Goal: Information Seeking & Learning: Understand process/instructions

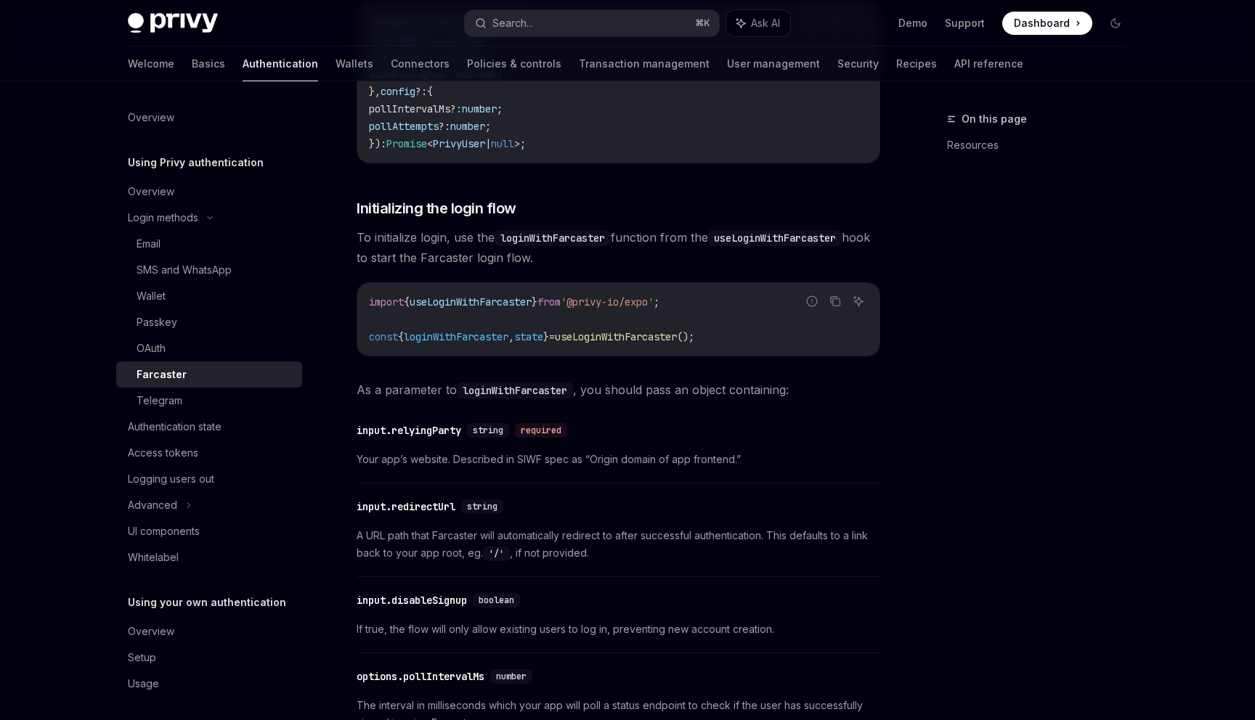
scroll to position [633, 0]
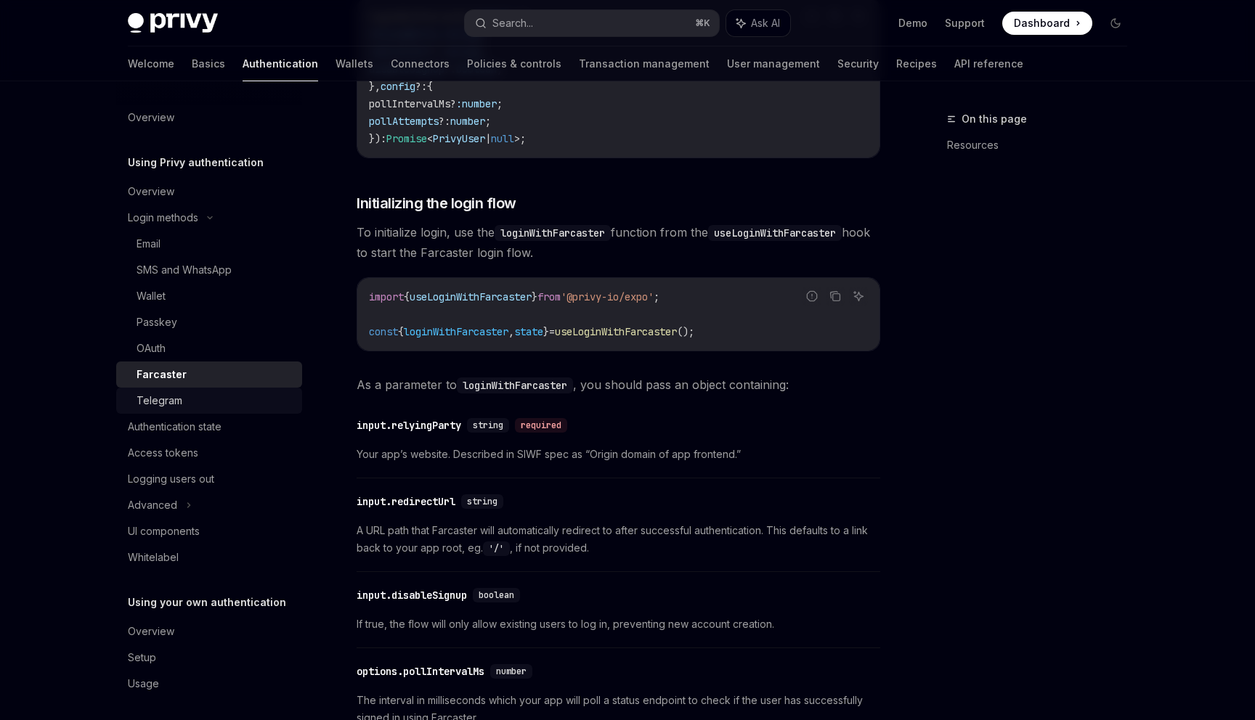
click at [156, 399] on div "Telegram" at bounding box center [160, 400] width 46 height 17
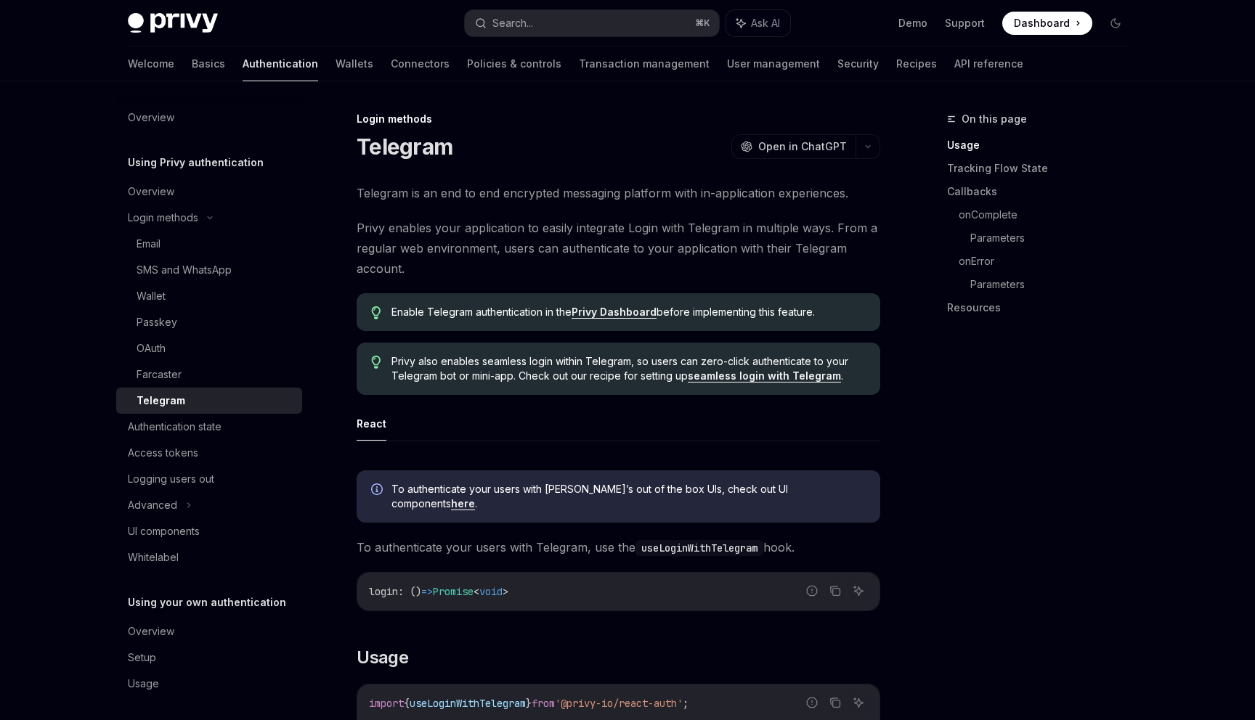
click at [720, 373] on link "seamless login with Telegram" at bounding box center [764, 376] width 153 height 13
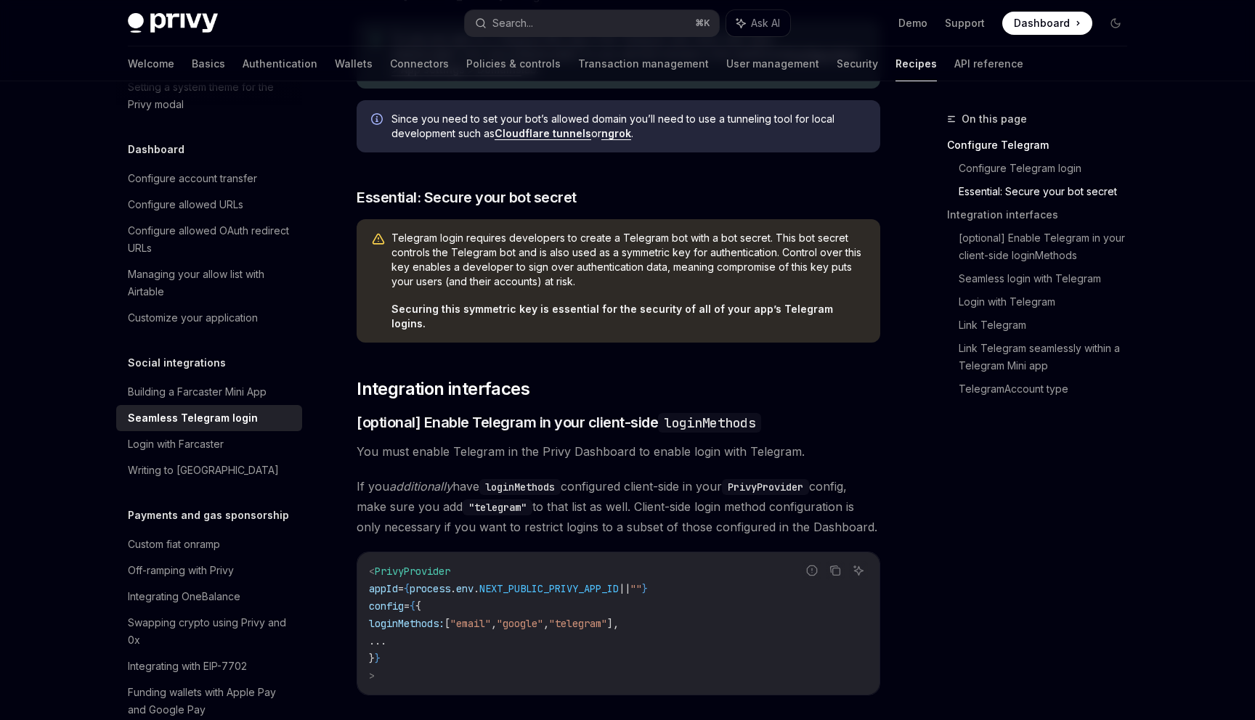
scroll to position [532, 0]
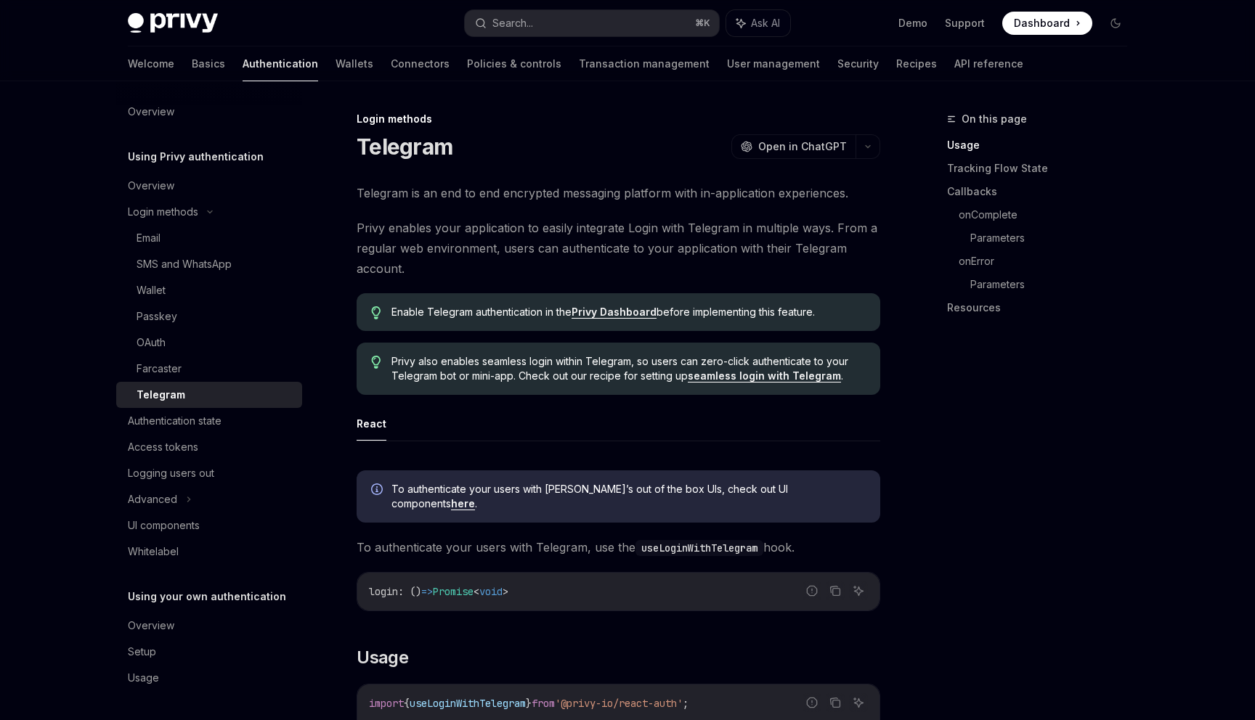
type textarea "*"
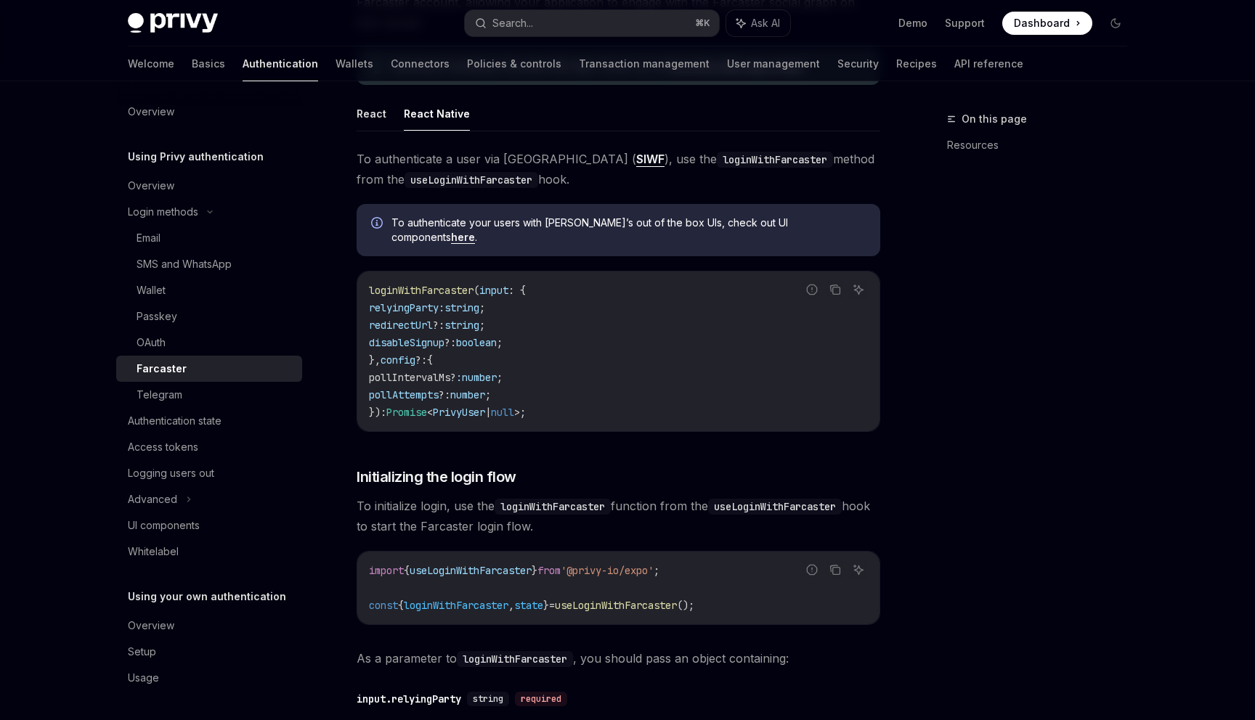
scroll to position [360, 0]
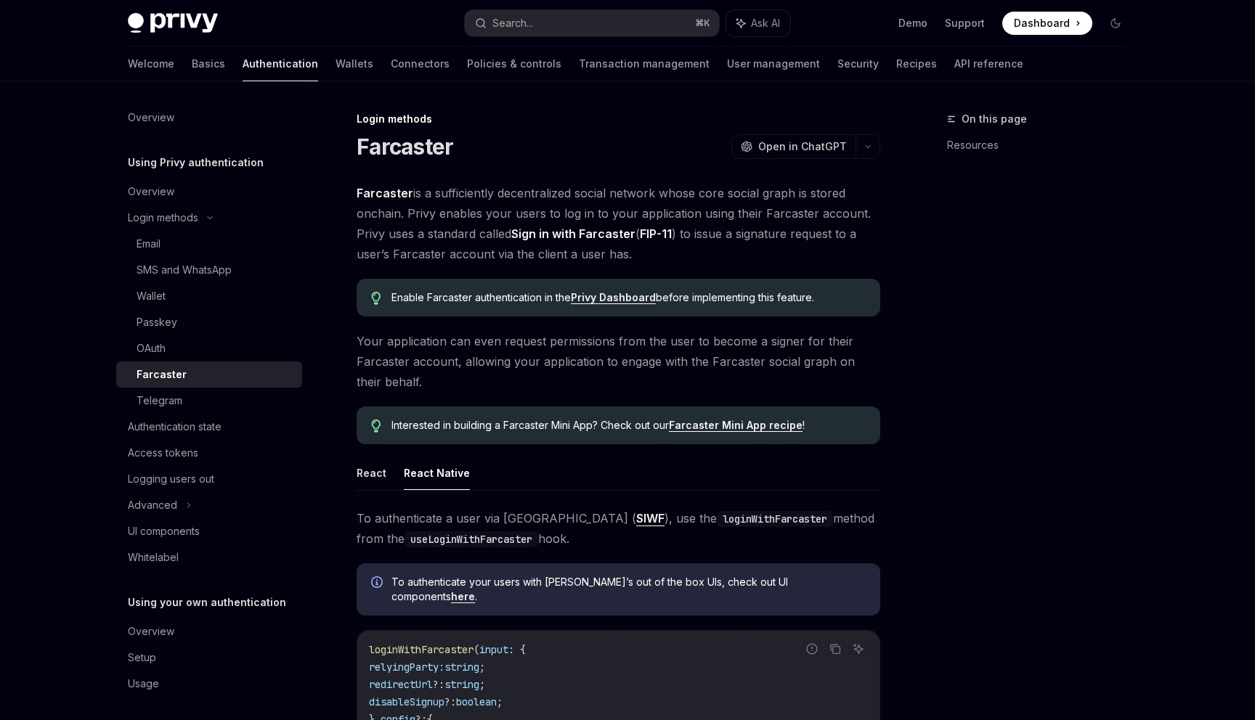
scroll to position [360, 0]
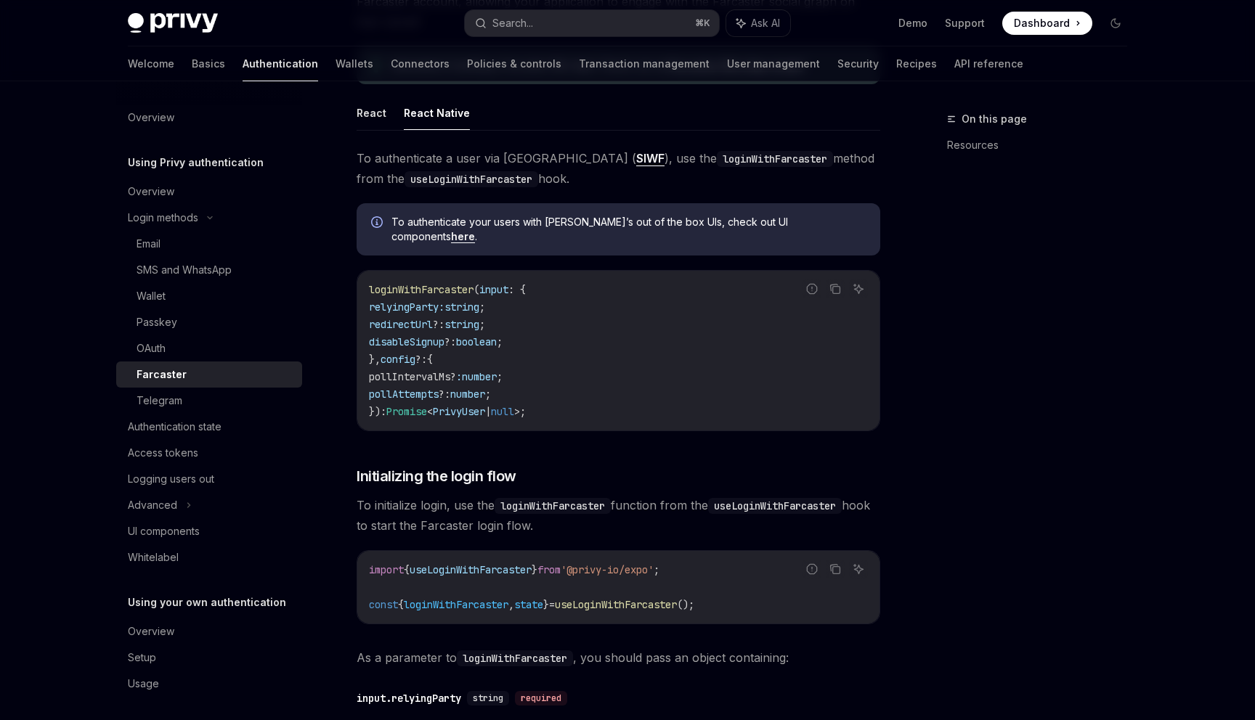
click at [566, 325] on code "loginWithFarcaster ( input : { relyingParty: string ; redirectUrl ?: string ; d…" at bounding box center [618, 350] width 499 height 139
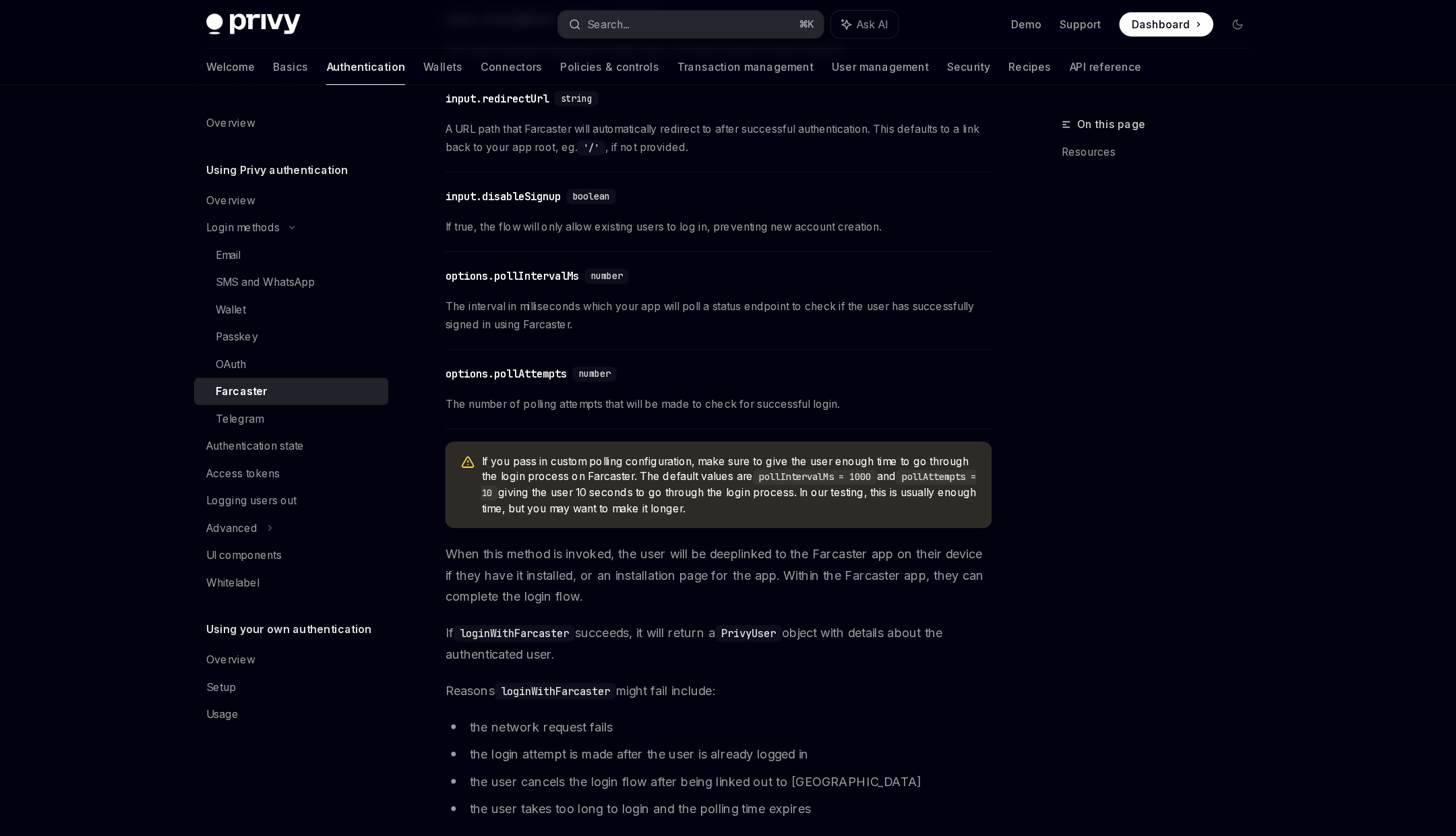
scroll to position [966, 0]
type textarea "*"
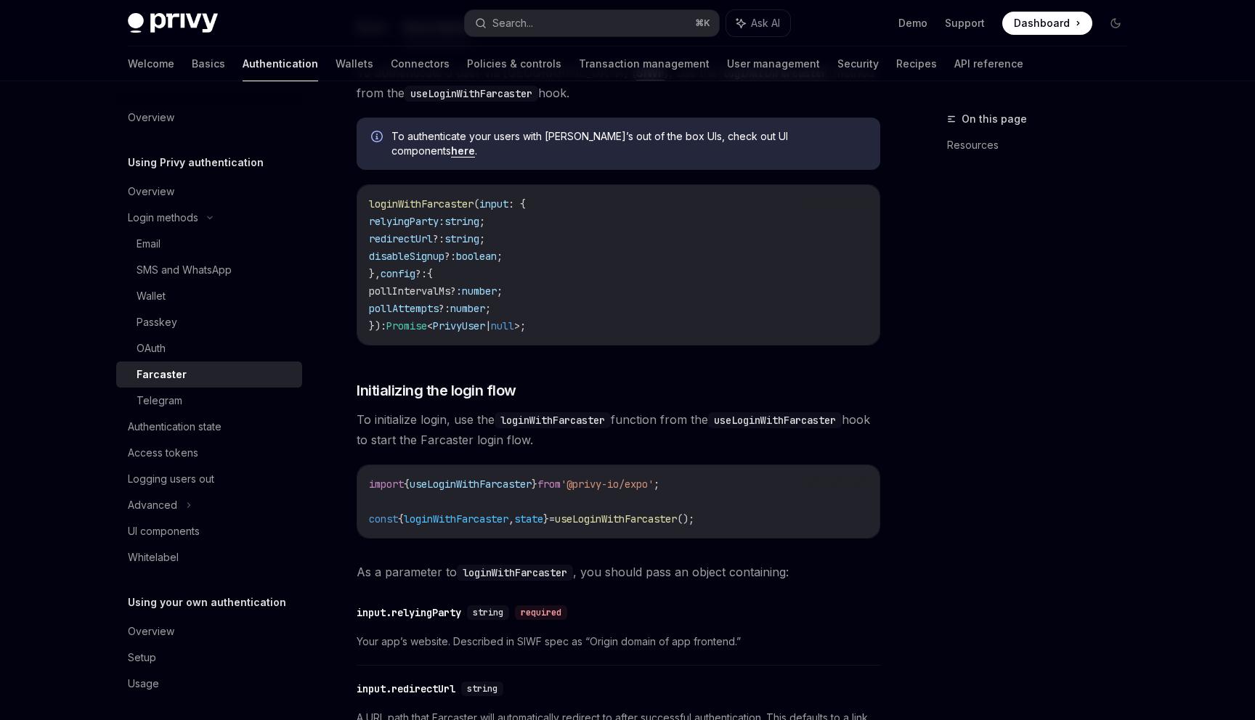
scroll to position [0, 0]
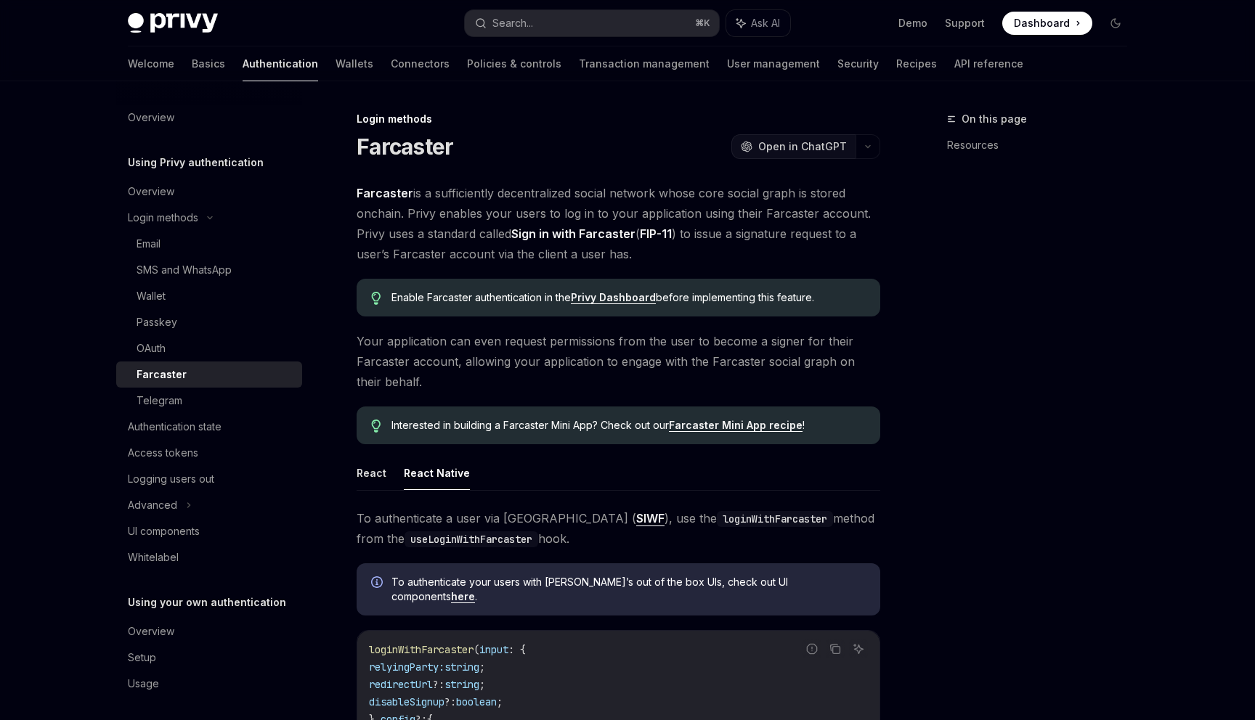
click at [854, 145] on button "OpenAI Open in ChatGPT" at bounding box center [793, 146] width 124 height 25
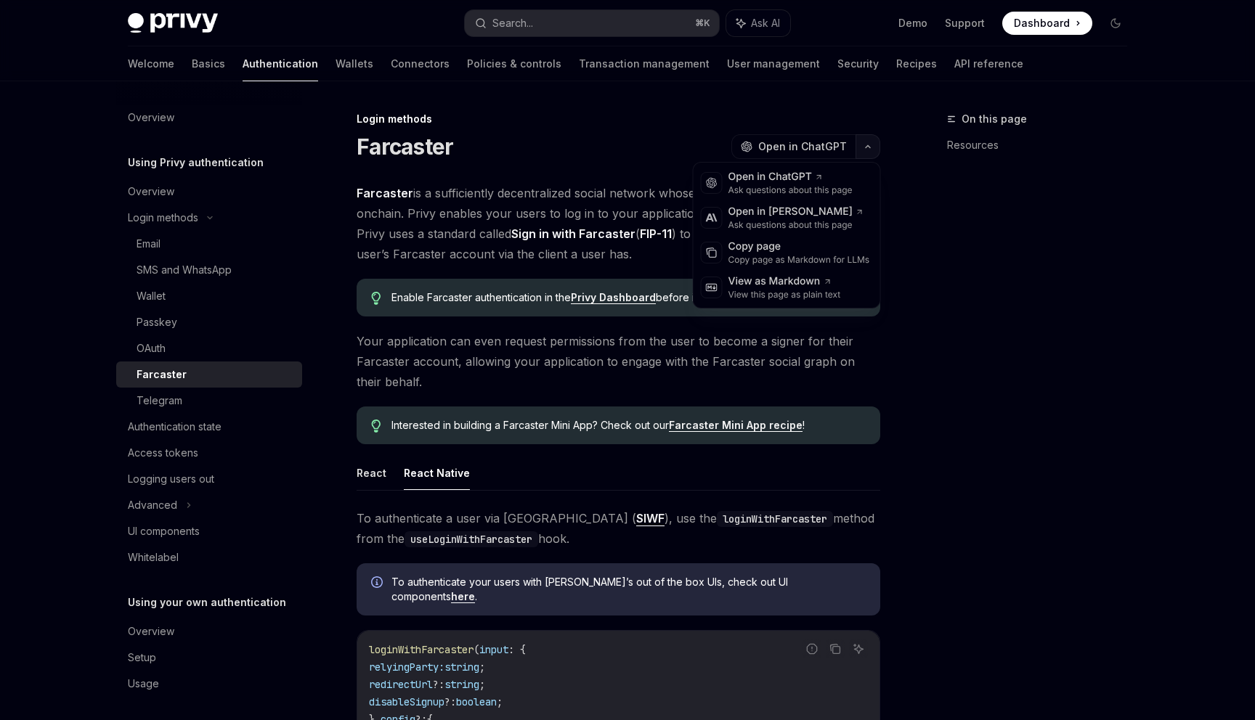
click at [865, 137] on button "button" at bounding box center [867, 146] width 25 height 25
click at [824, 280] on icon at bounding box center [827, 281] width 9 height 9
